Goal: Task Accomplishment & Management: Complete application form

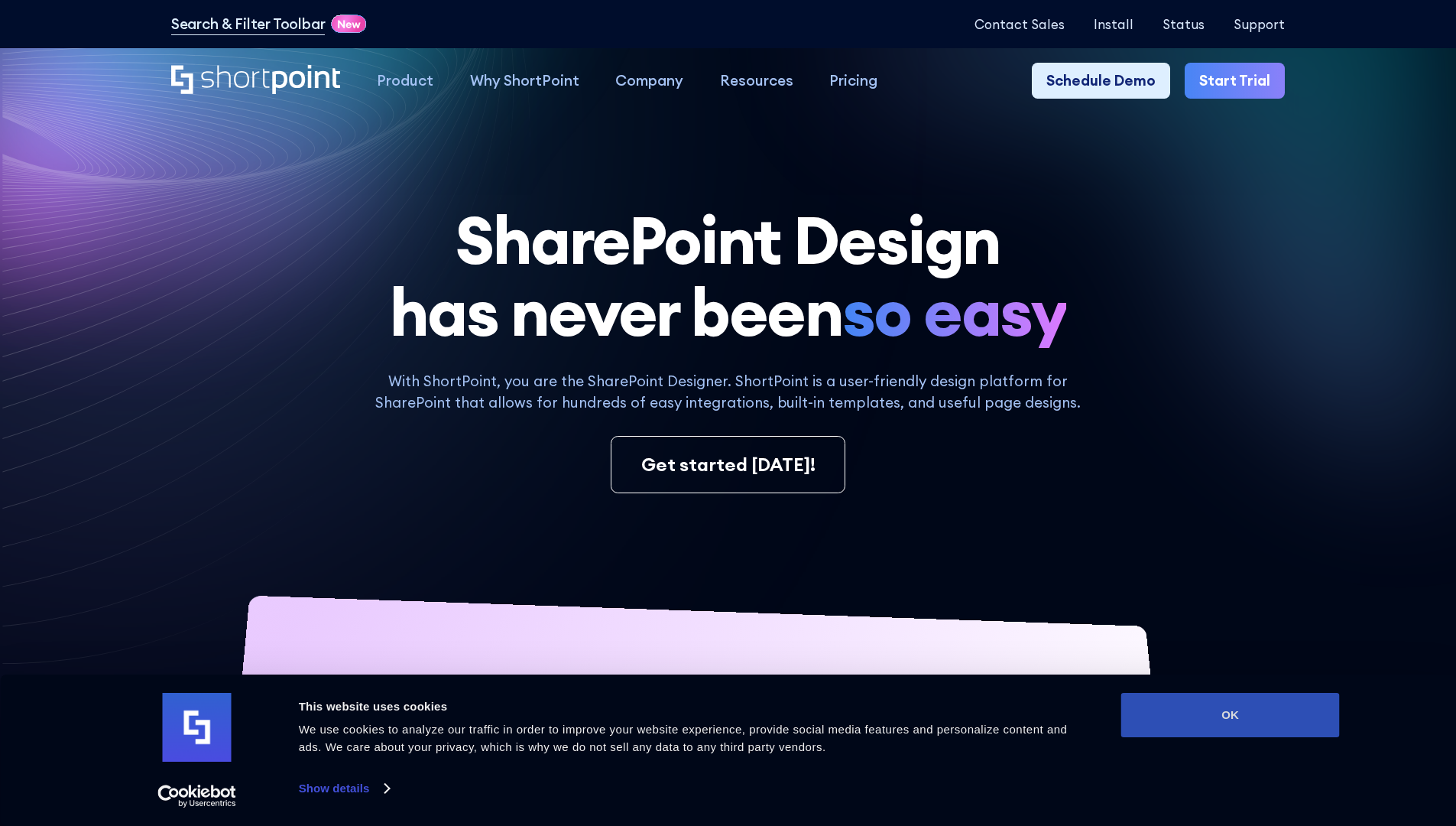
click at [1230, 715] on button "OK" at bounding box center [1231, 714] width 218 height 44
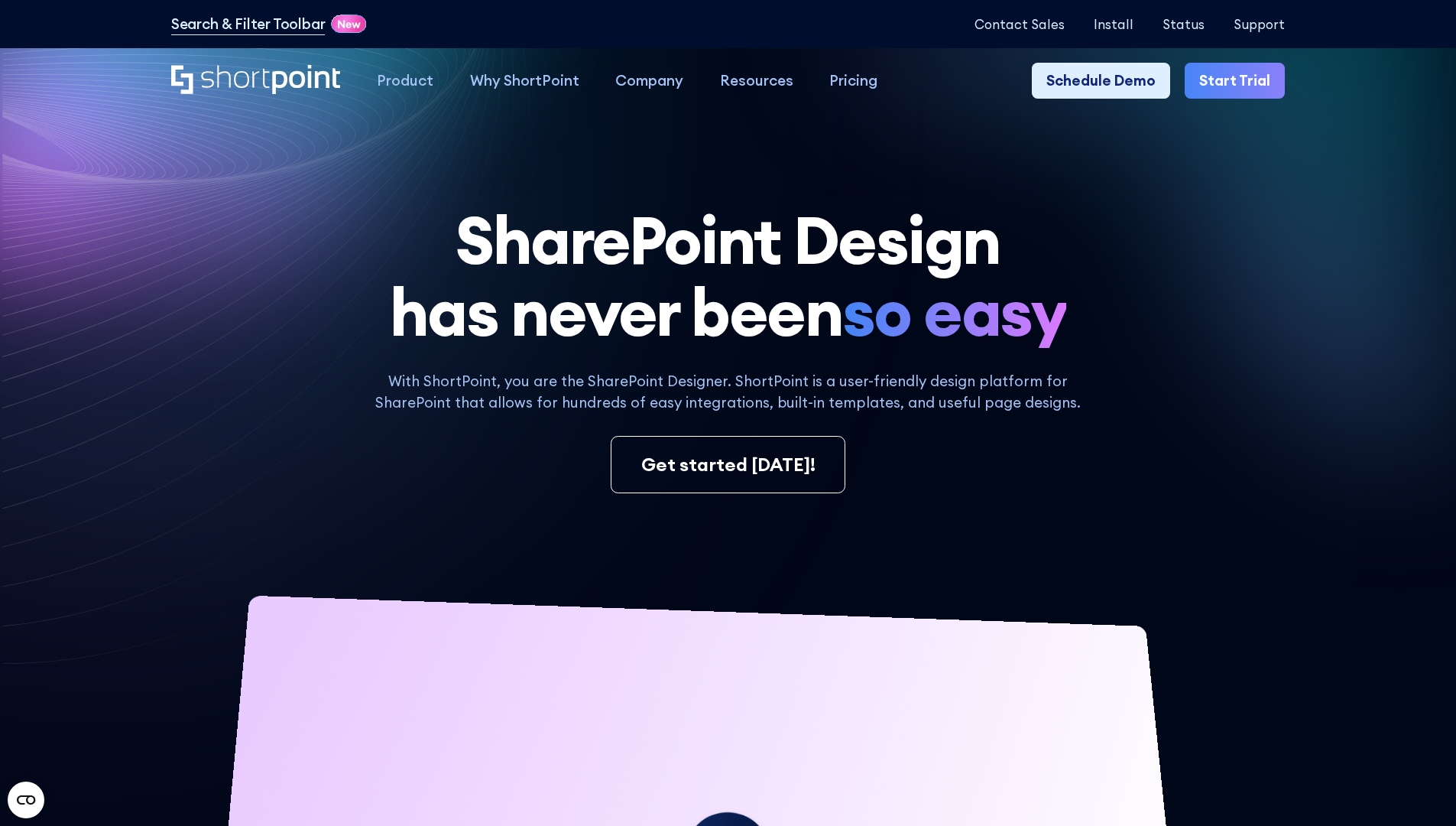
click at [1240, 81] on link "Start Trial" at bounding box center [1235, 81] width 100 height 37
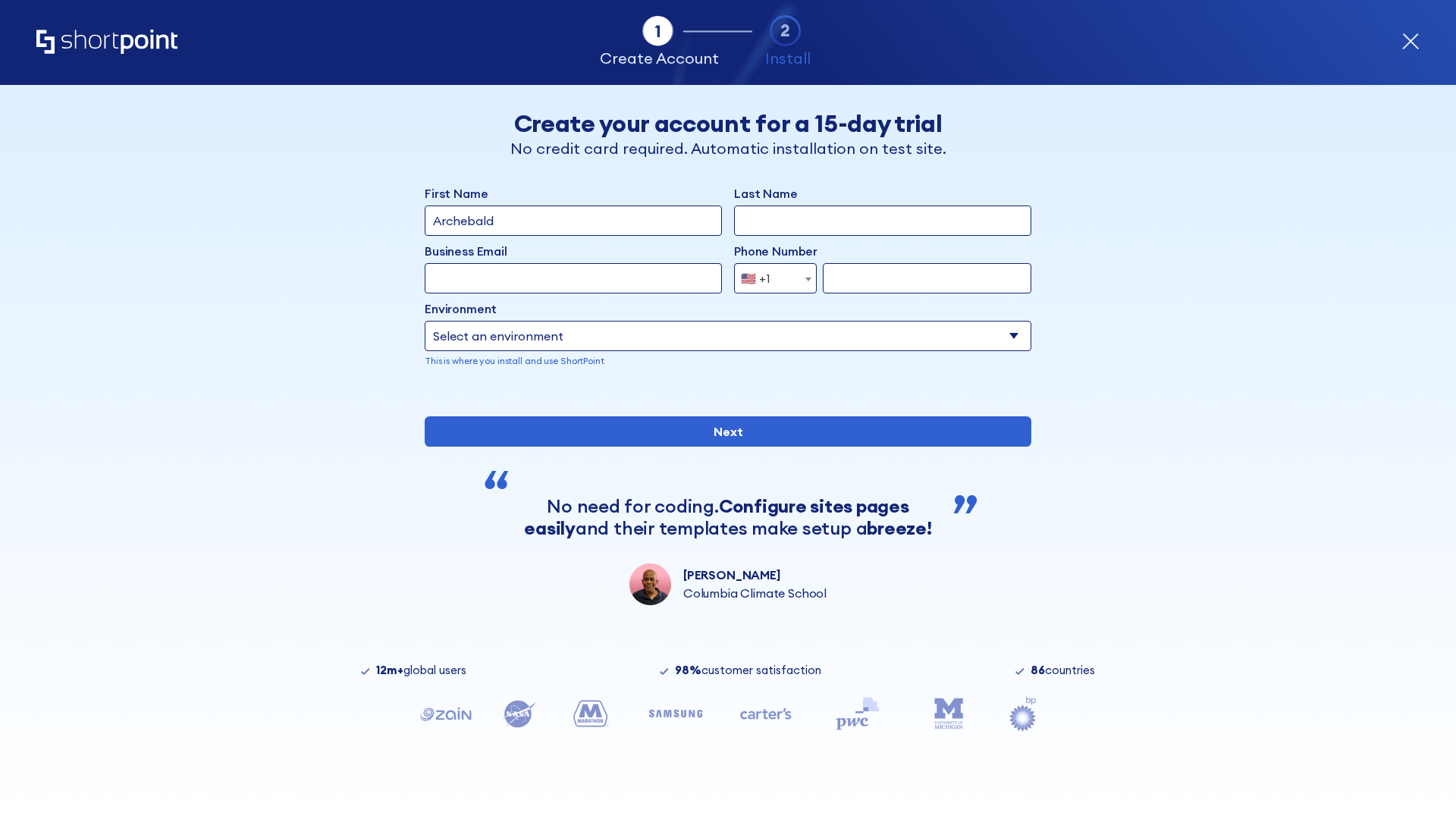
type input "Archebald"
type input "Berkuskv"
type input "2125556789"
select select "Microsoft 365"
type input "2125556789"
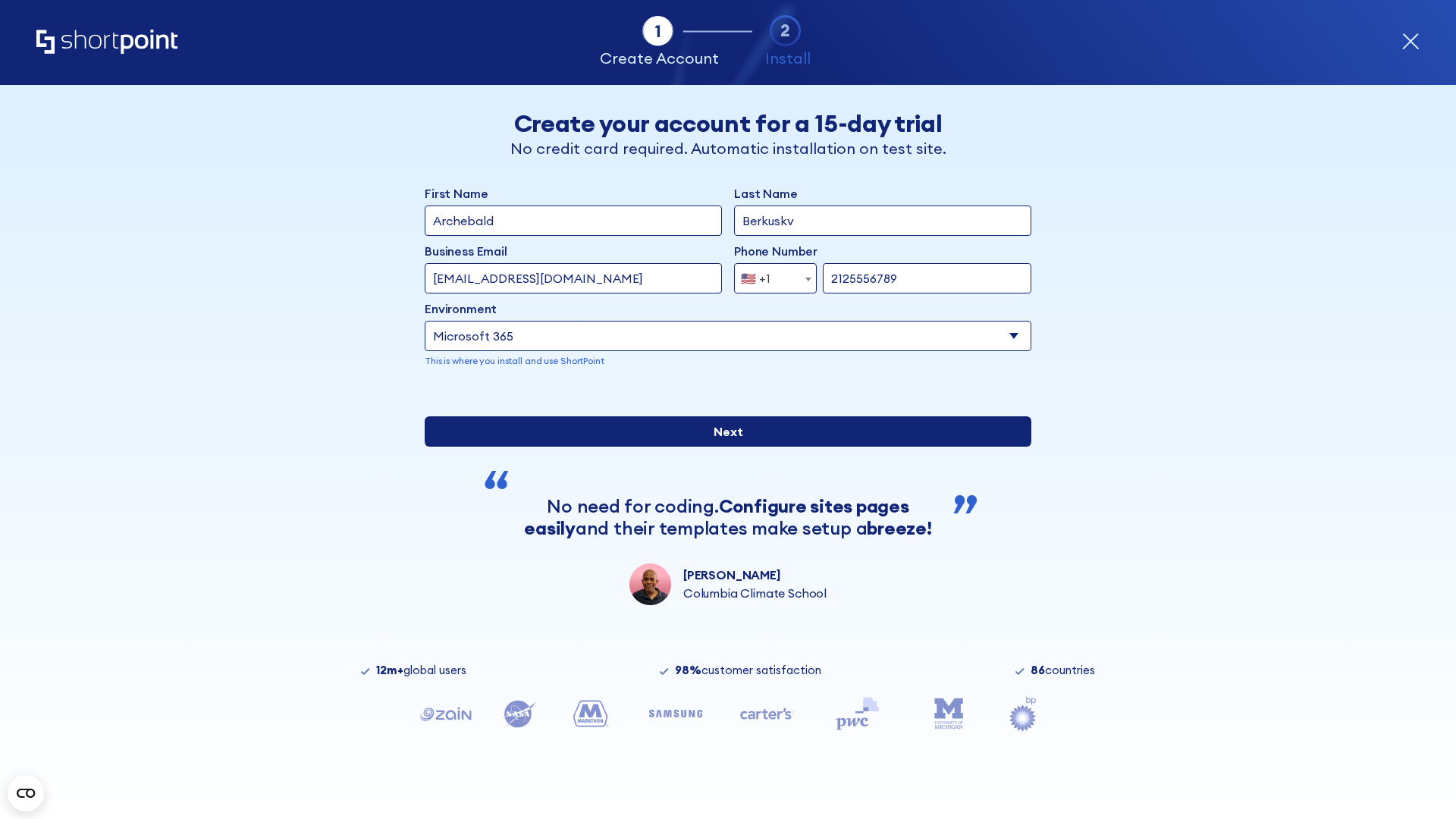
scroll to position [4, 0]
click at [722, 446] on input "Next" at bounding box center [728, 431] width 607 height 31
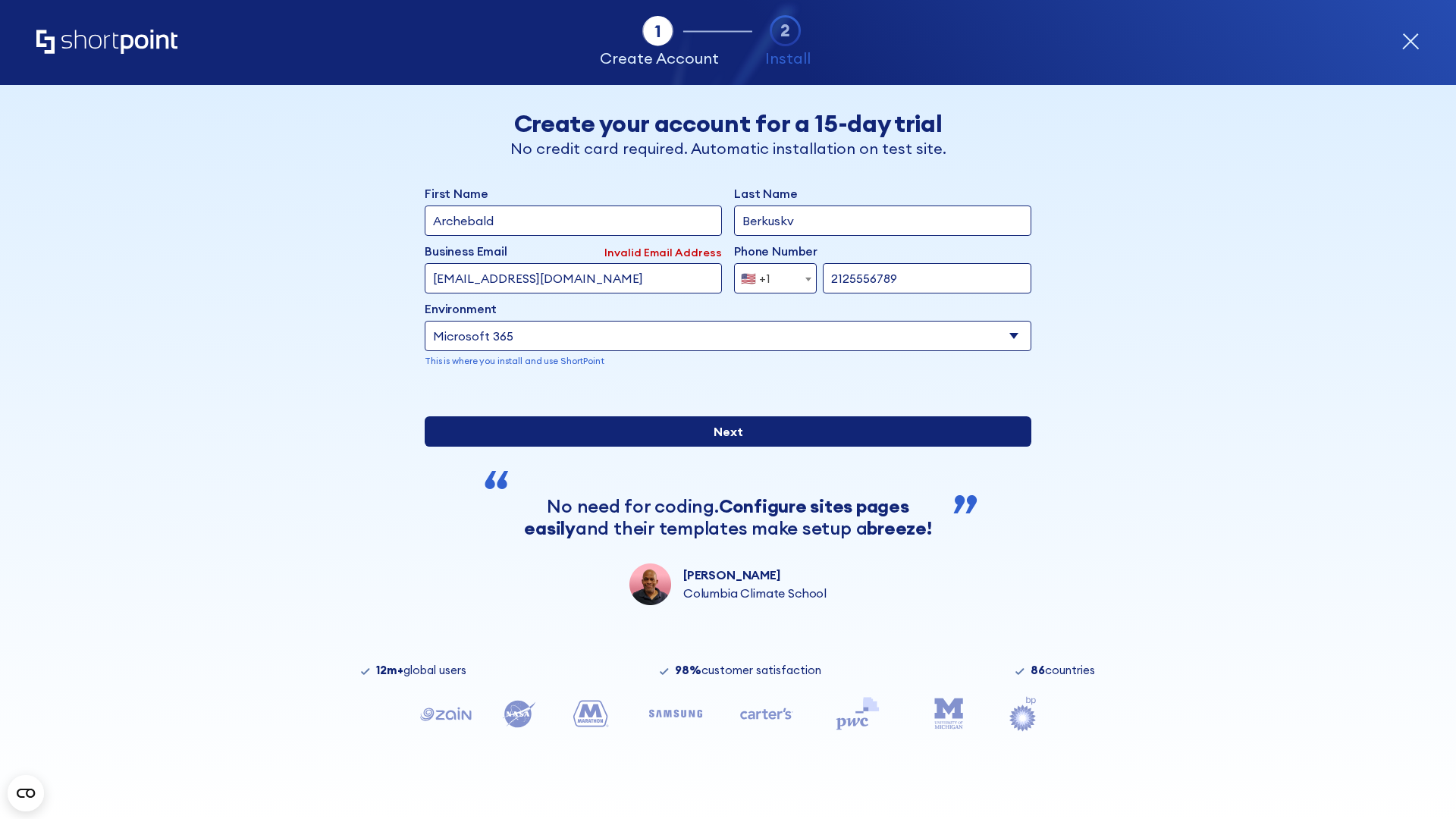
click at [722, 446] on input "Next" at bounding box center [728, 431] width 607 height 31
type input "testEmail@outlook.com"
click at [722, 446] on input "Next" at bounding box center [728, 431] width 607 height 31
